Goal: Information Seeking & Learning: Learn about a topic

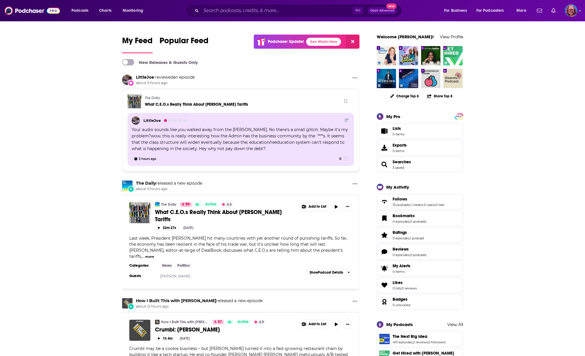
click at [570, 10] on img "Logged in as sstorm" at bounding box center [571, 10] width 13 height 13
click at [540, 45] on span "My Pro" at bounding box center [541, 46] width 12 height 4
click at [566, 14] on img "Logged in as sstorm" at bounding box center [571, 10] width 13 height 13
click at [32, 9] on img at bounding box center [32, 10] width 55 height 11
click at [392, 55] on img "Hello Monday with Jessi Hempel" at bounding box center [386, 55] width 19 height 19
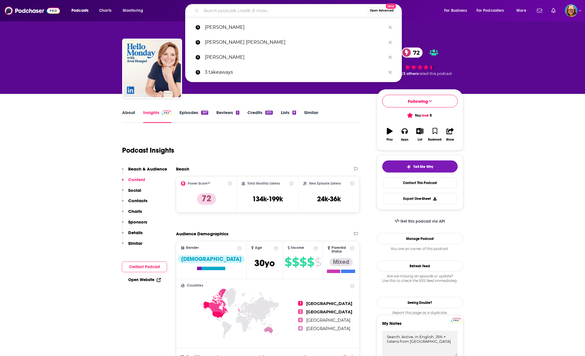
click at [239, 7] on input "Search podcasts, credits, & more..." at bounding box center [284, 10] width 166 height 9
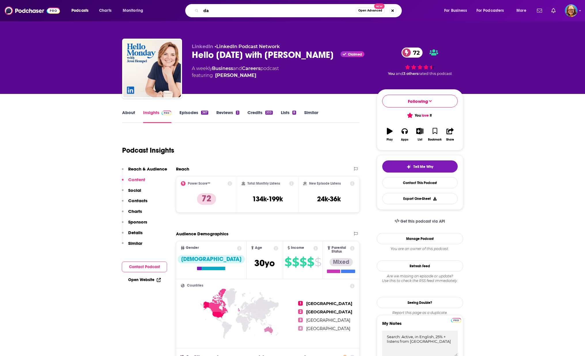
type input "d"
type input "how i built this"
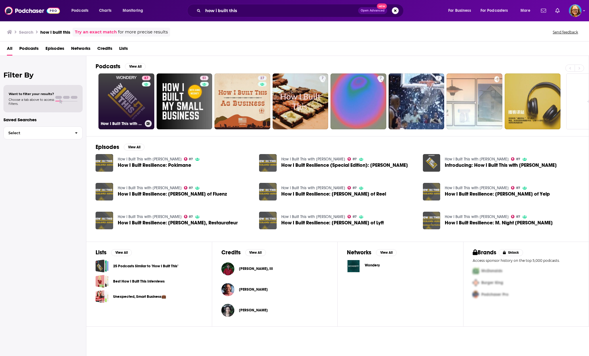
click at [135, 109] on link "87 How I Built This with [PERSON_NAME]" at bounding box center [127, 101] width 56 height 56
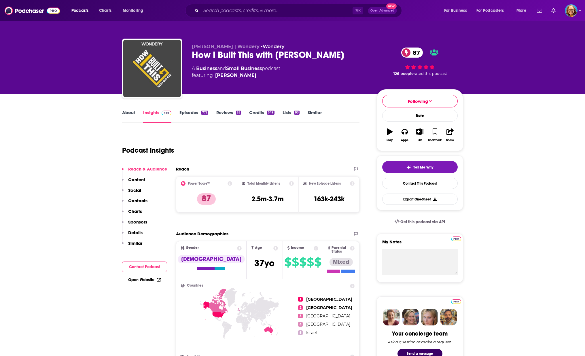
click at [228, 183] on icon at bounding box center [230, 183] width 5 height 5
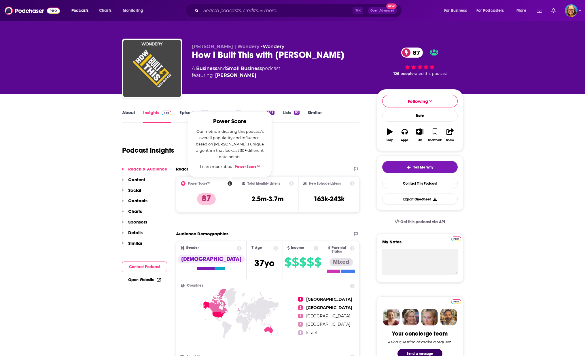
click at [296, 139] on div "Podcast Insights" at bounding box center [238, 146] width 233 height 29
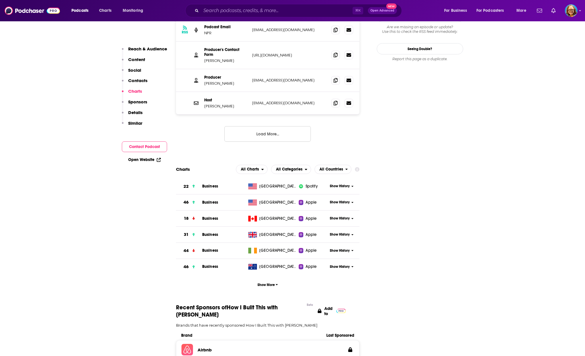
scroll to position [718, 0]
